Goal: Find specific page/section: Find specific page/section

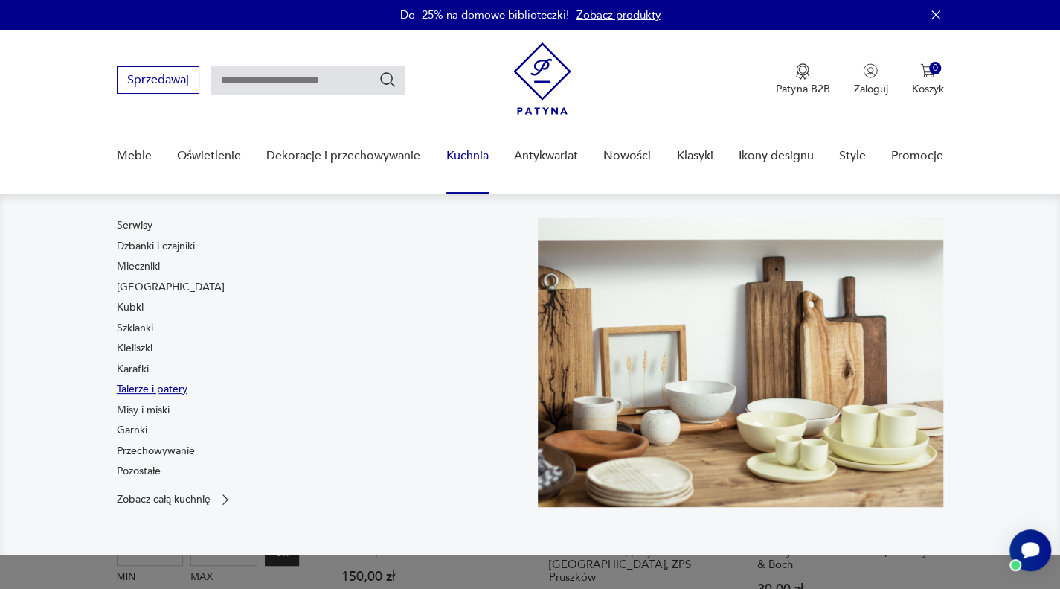
click at [150, 389] on link "Talerze i patery" at bounding box center [152, 389] width 71 height 15
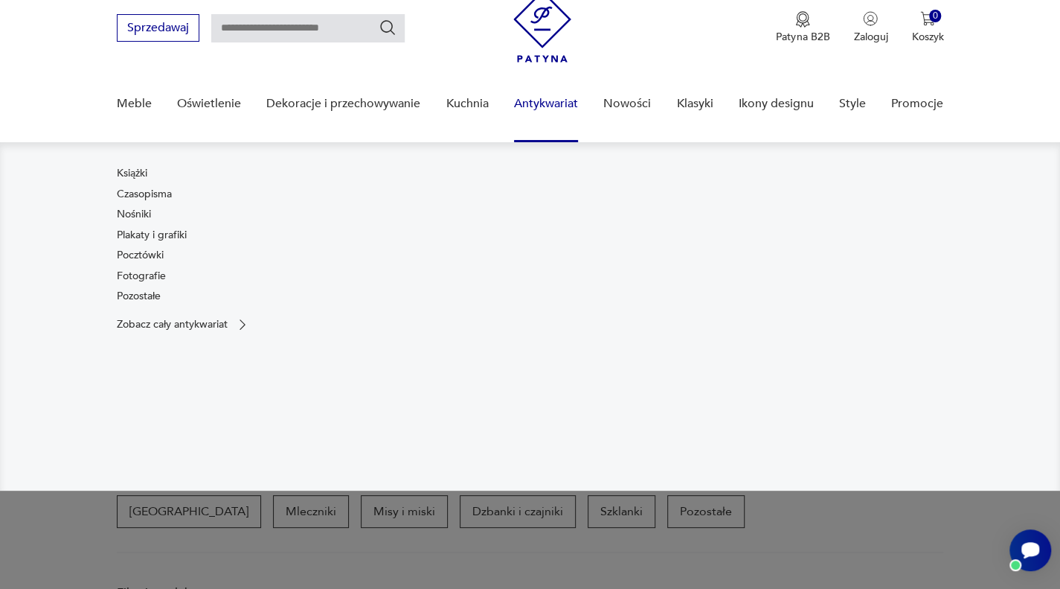
scroll to position [103, 0]
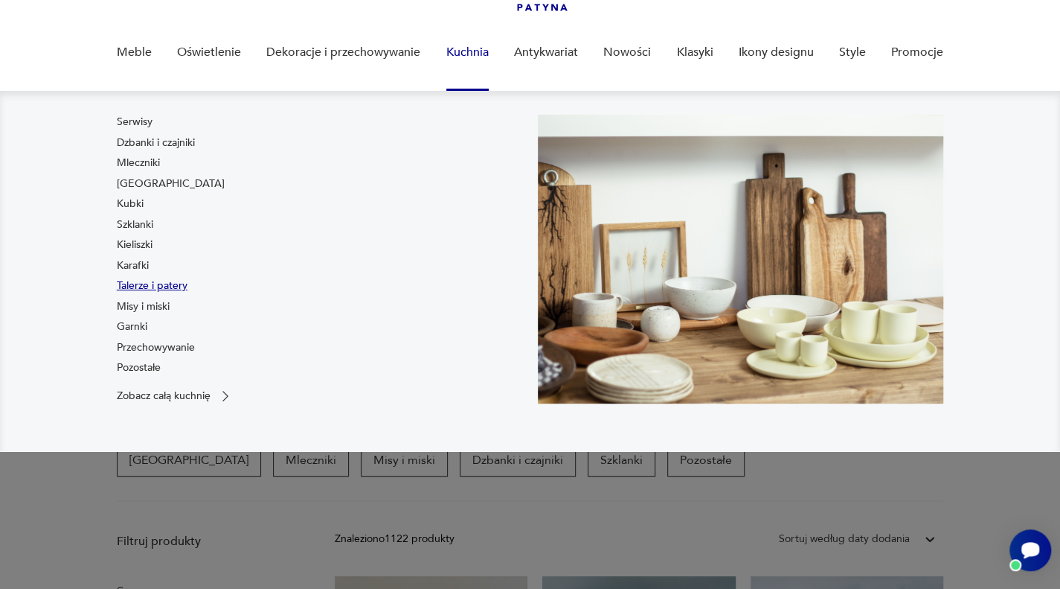
click at [158, 283] on link "Talerze i patery" at bounding box center [152, 285] width 71 height 15
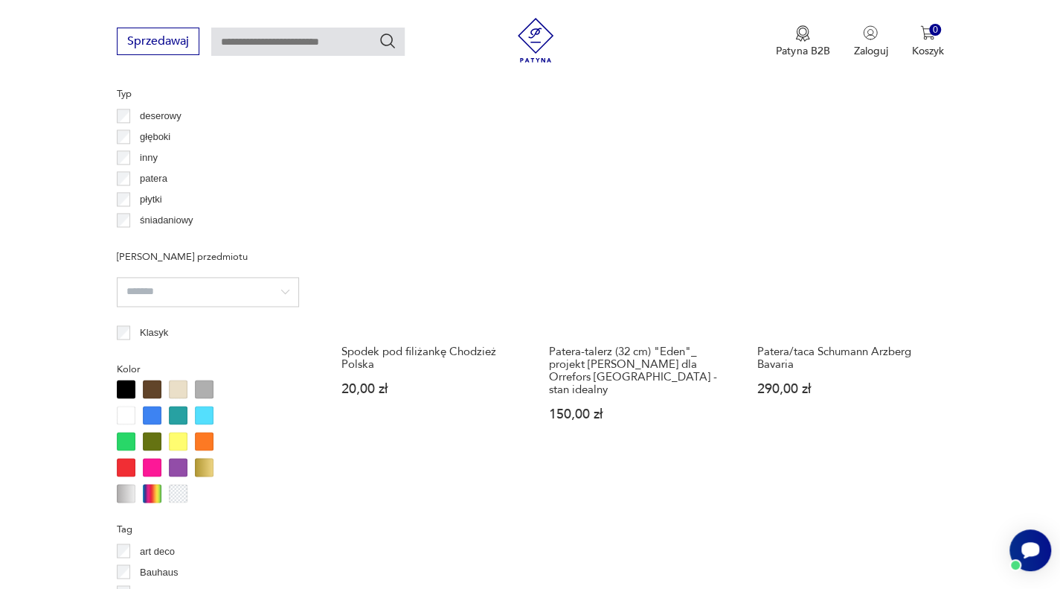
scroll to position [1220, 0]
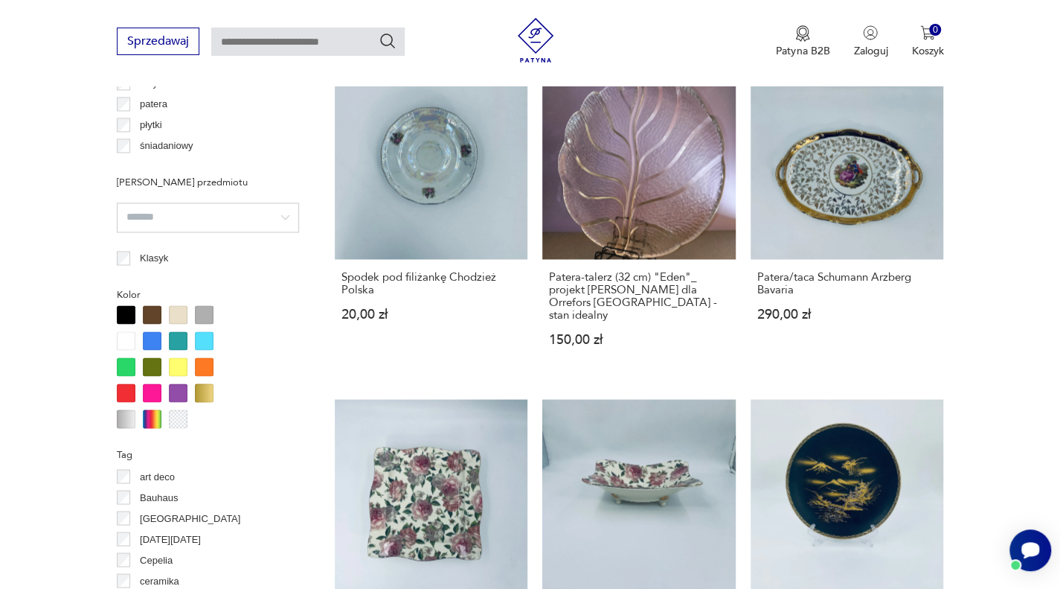
click at [199, 394] on div at bounding box center [204, 392] width 19 height 19
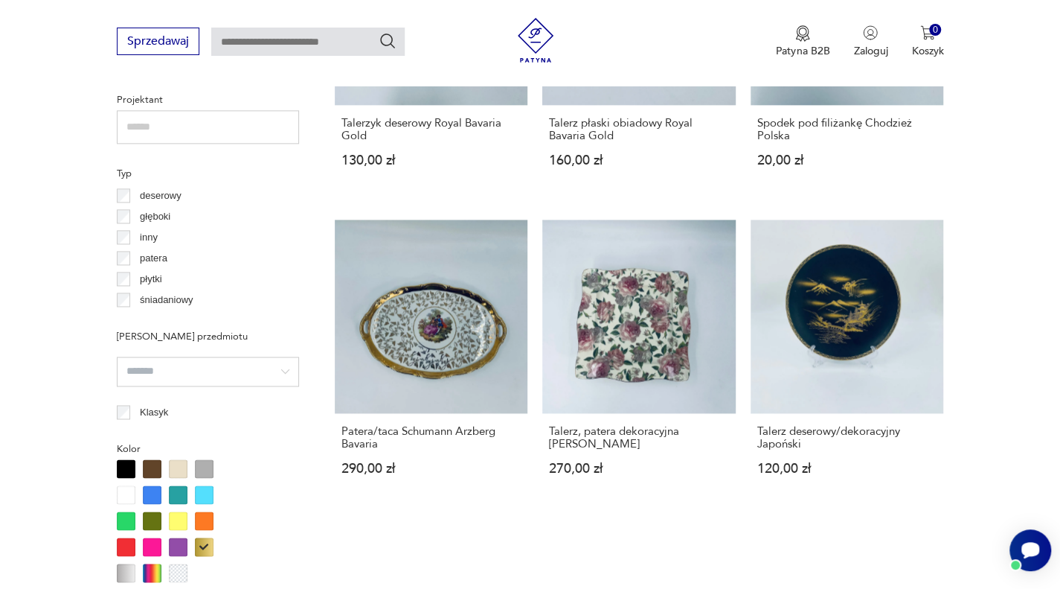
scroll to position [1064, 0]
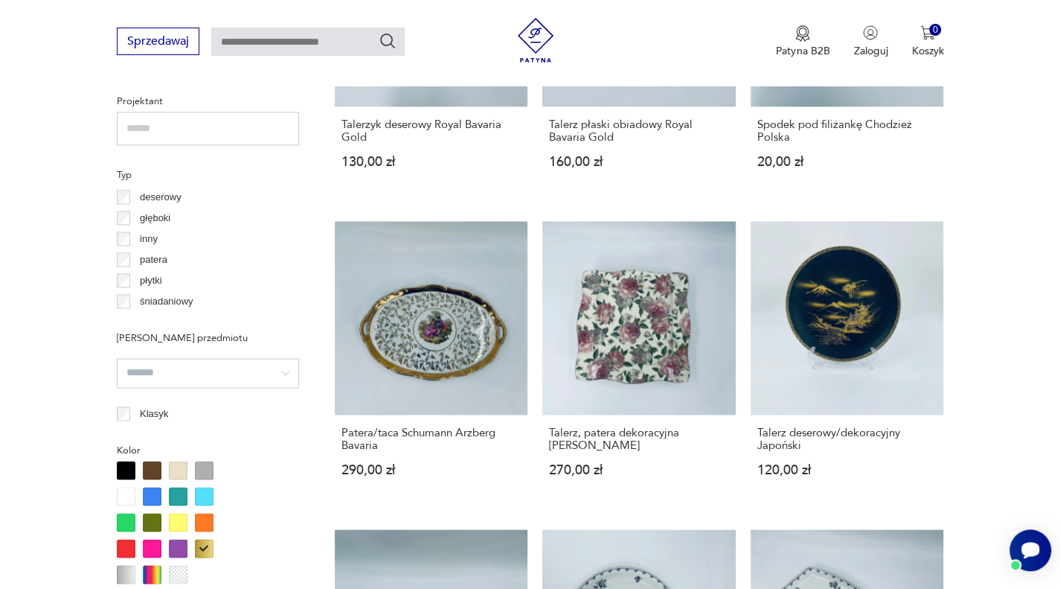
click at [151, 470] on div at bounding box center [152, 470] width 19 height 19
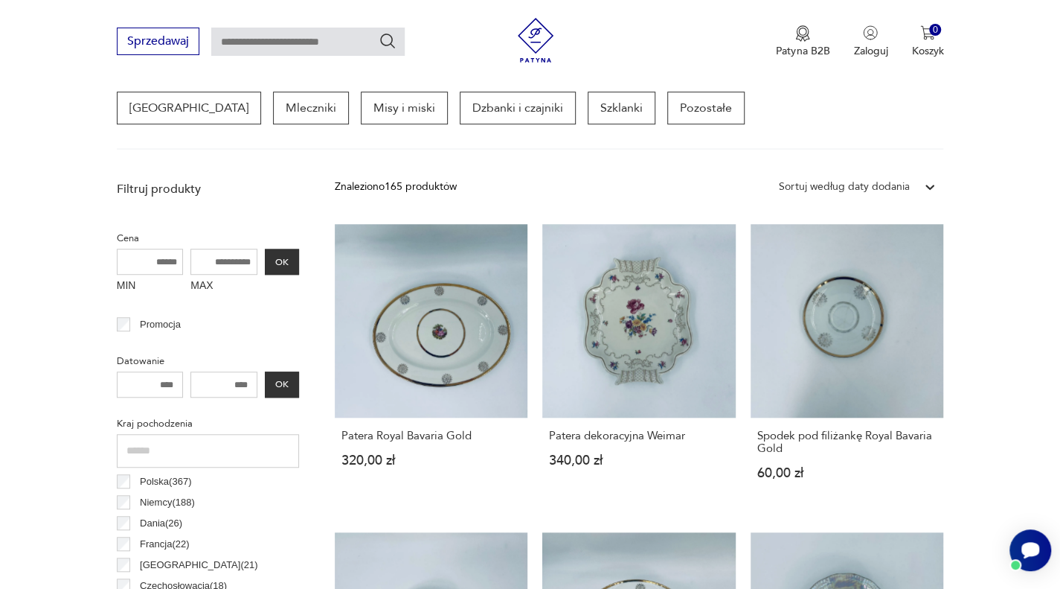
scroll to position [543, 0]
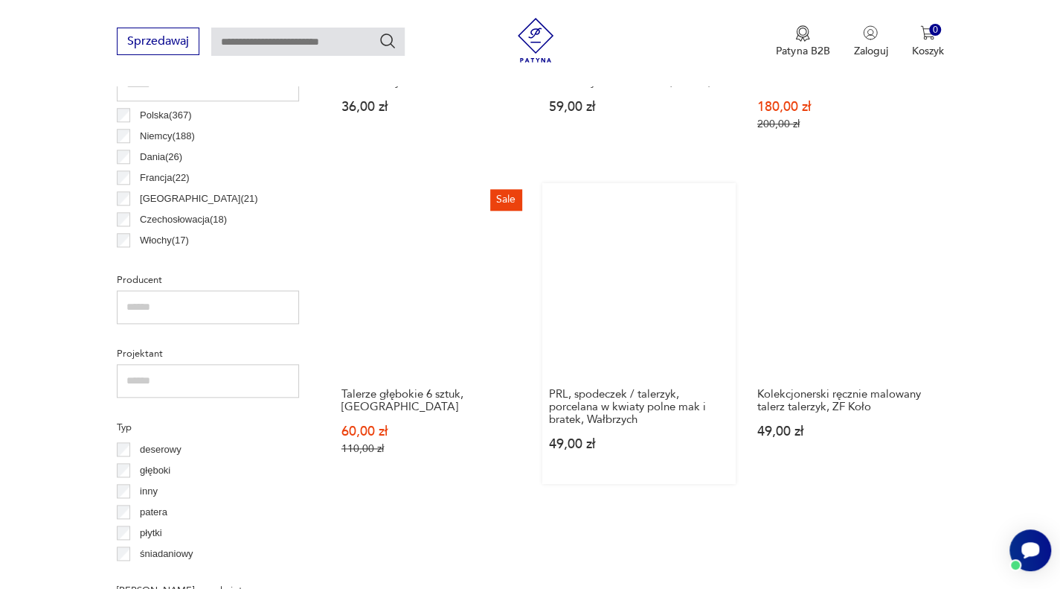
scroll to position [841, 0]
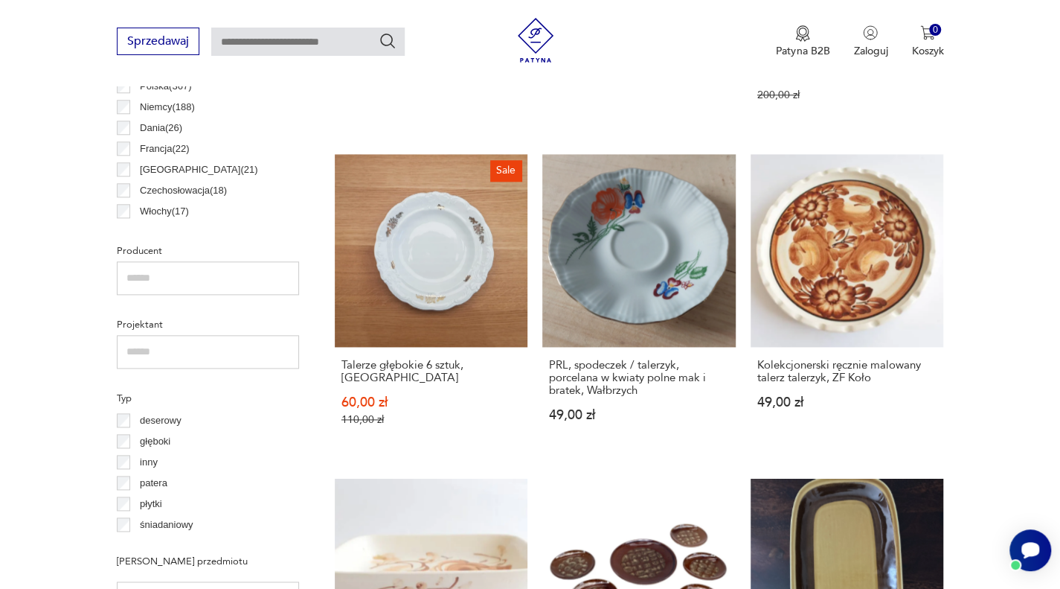
click at [218, 277] on input "text" at bounding box center [208, 277] width 182 height 33
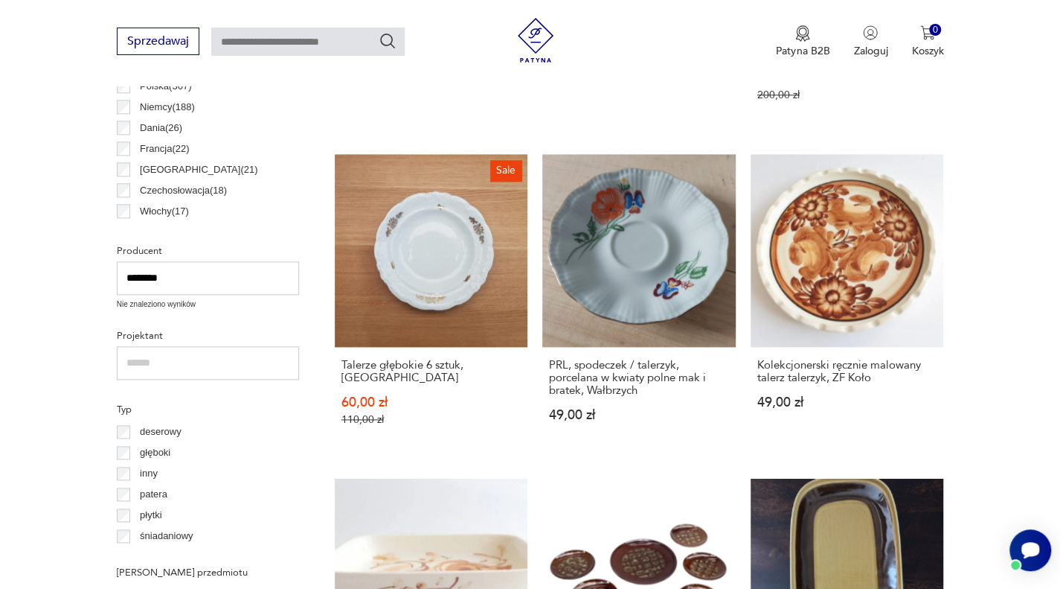
type input "********"
click at [260, 416] on div "Typ deserowy głęboki inny patera płytki śniadaniowy" at bounding box center [208, 472] width 182 height 147
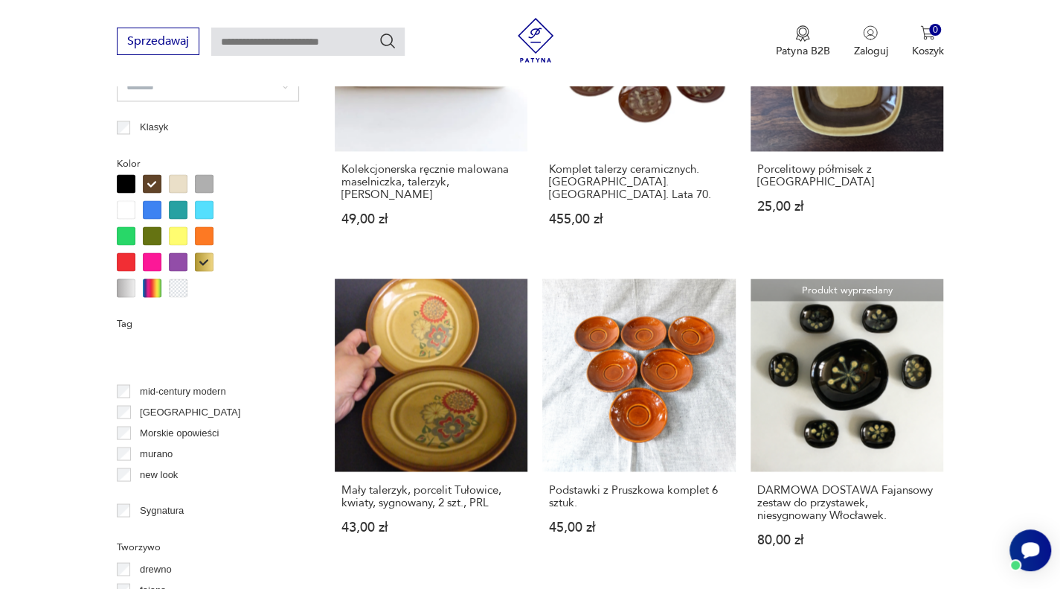
scroll to position [829, 0]
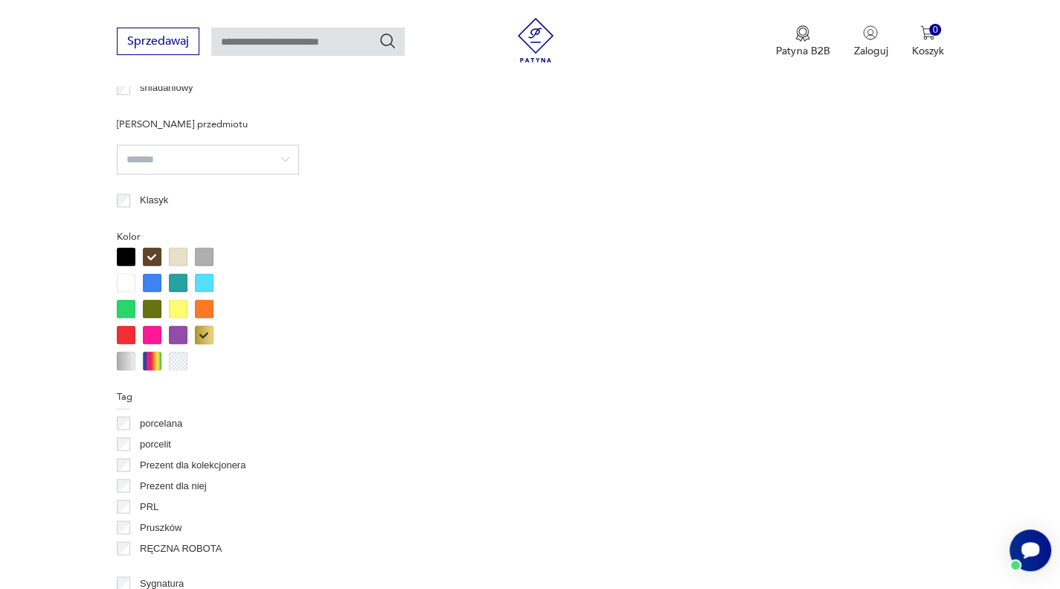
scroll to position [1287, 0]
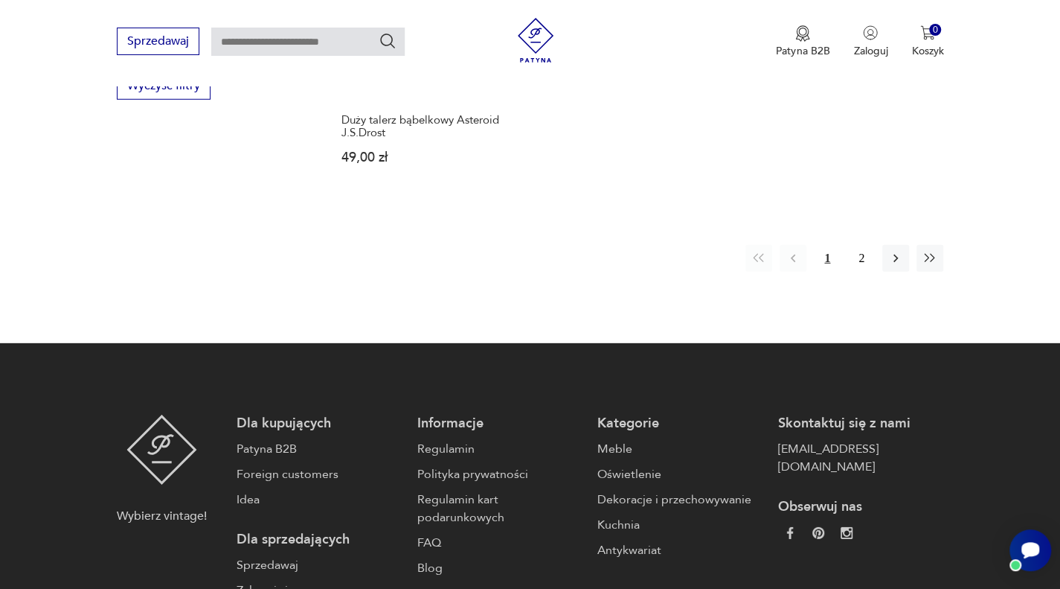
scroll to position [2061, 0]
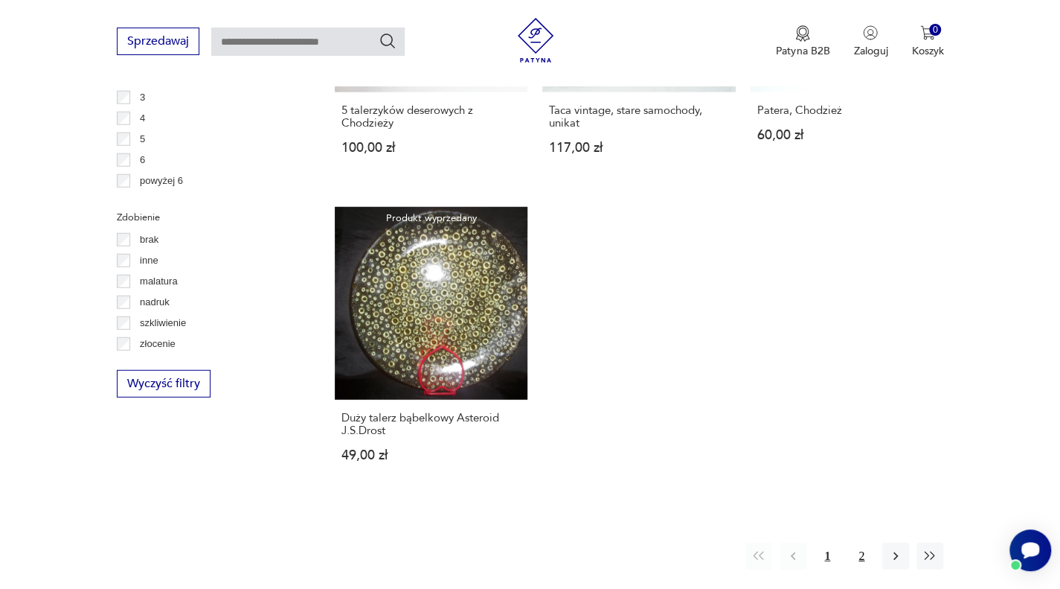
click at [863, 542] on button "2" at bounding box center [861, 555] width 27 height 27
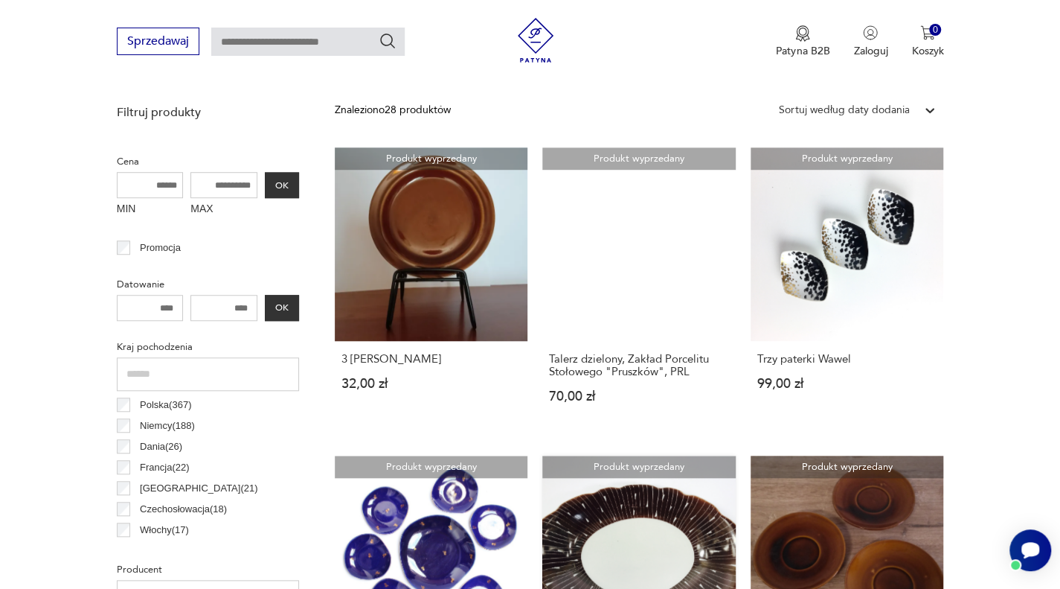
scroll to position [543, 0]
